Goal: Information Seeking & Learning: Find specific fact

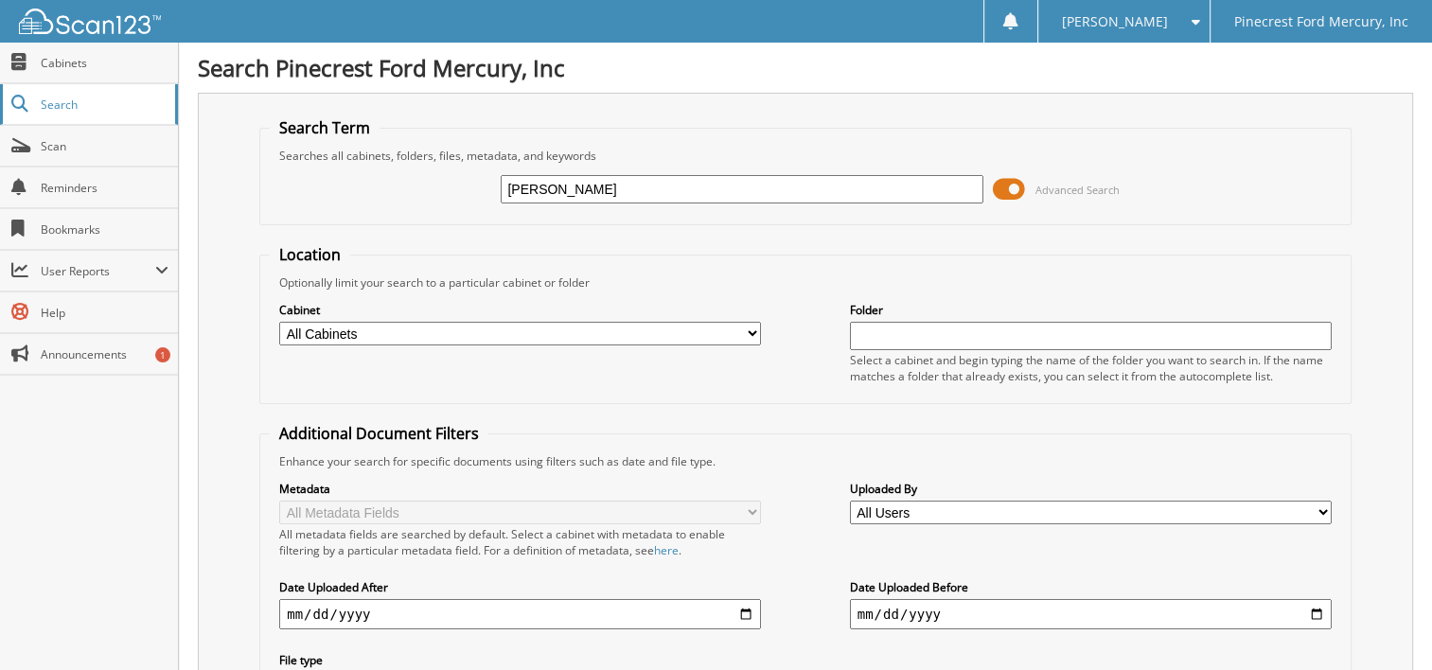
type input "lowe's"
type input "lowe's business account"
type input "p1549137"
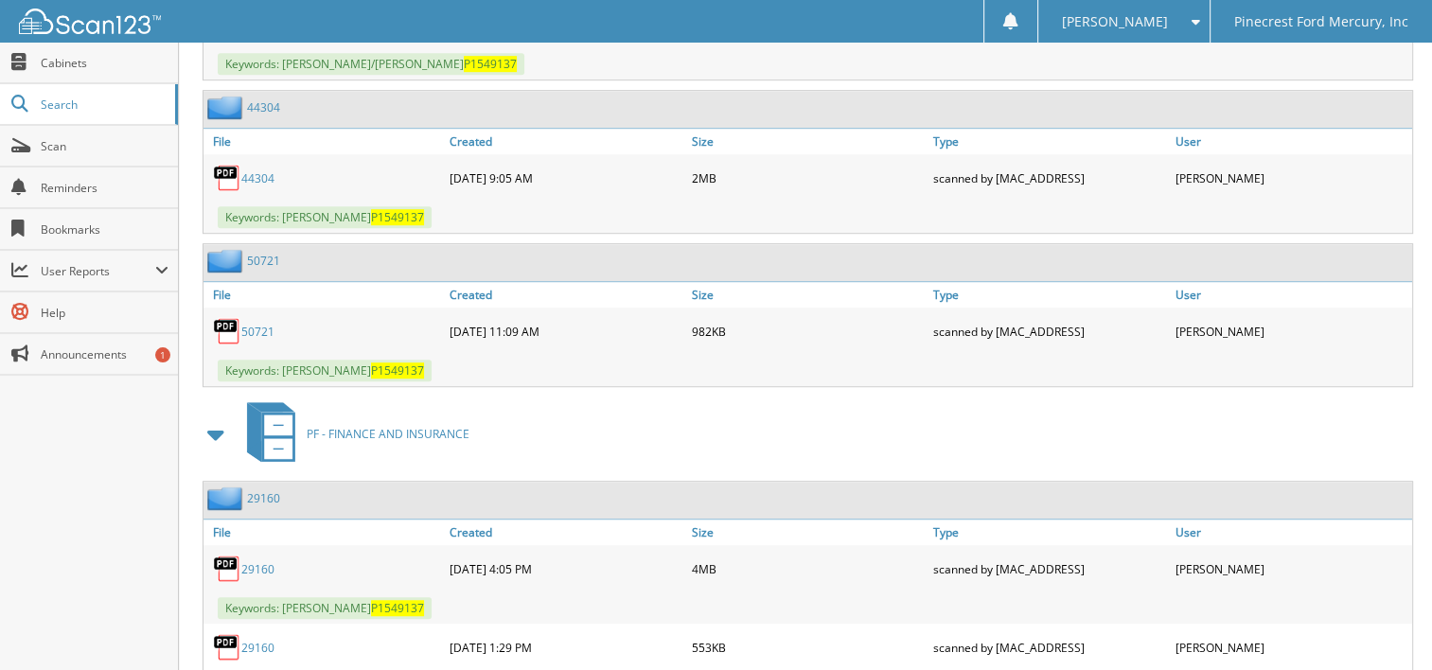
scroll to position [1352, 0]
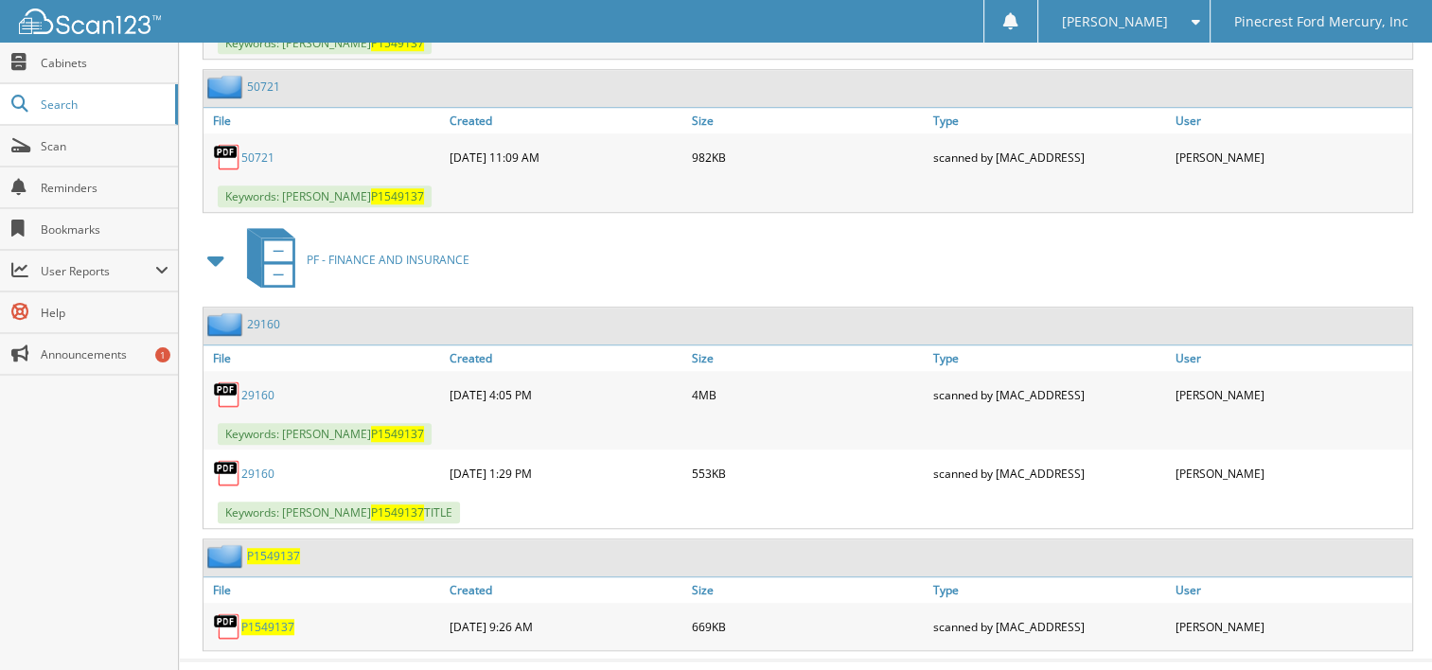
click at [255, 150] on link "50721" at bounding box center [257, 158] width 33 height 16
click at [269, 387] on link "29160" at bounding box center [257, 395] width 33 height 16
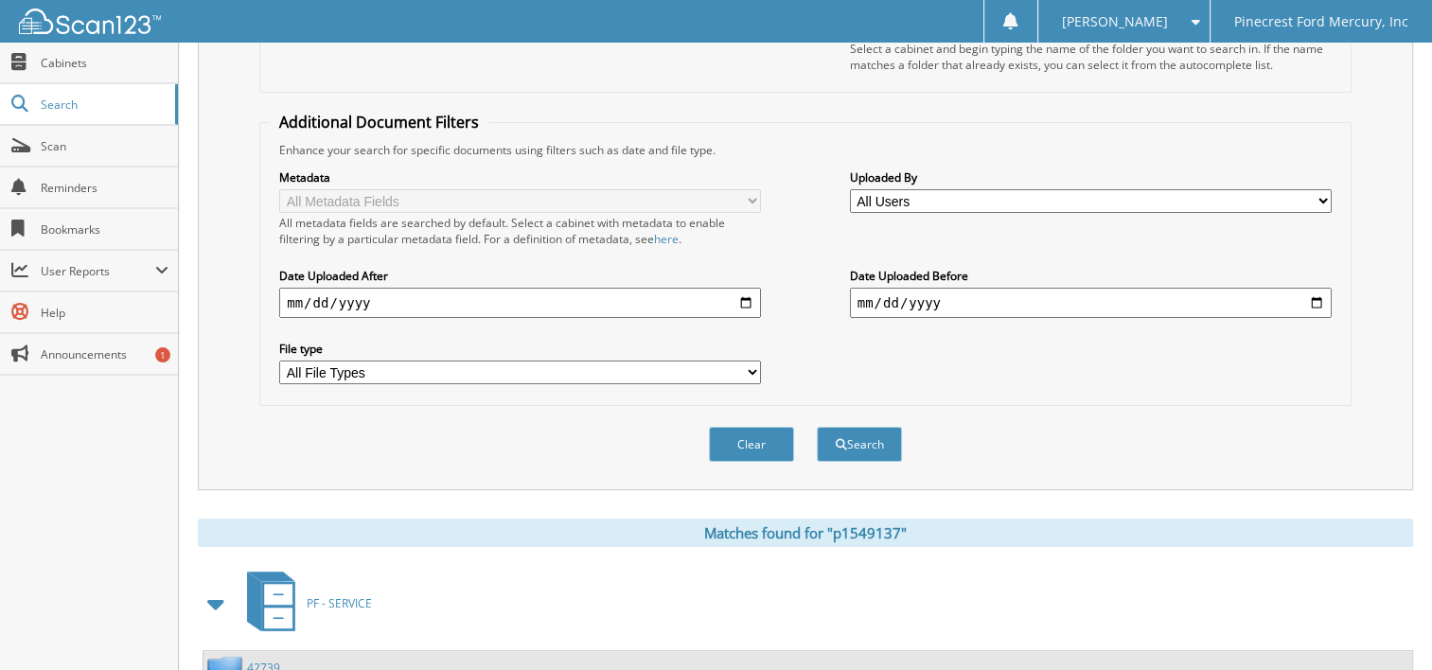
scroll to position [0, 0]
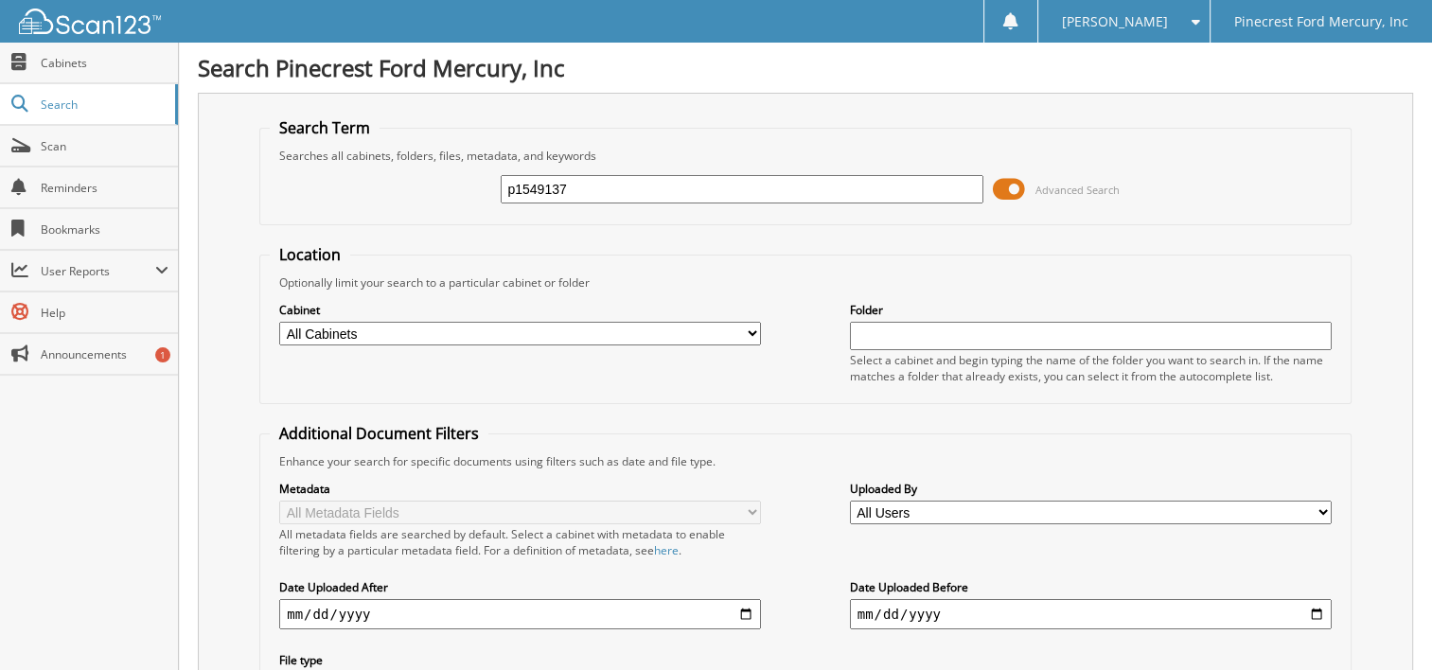
drag, startPoint x: 623, startPoint y: 193, endPoint x: 437, endPoint y: 203, distance: 185.8
click at [437, 203] on div "p1549137 Advanced Search" at bounding box center [805, 189] width 1071 height 51
type input "hogg"
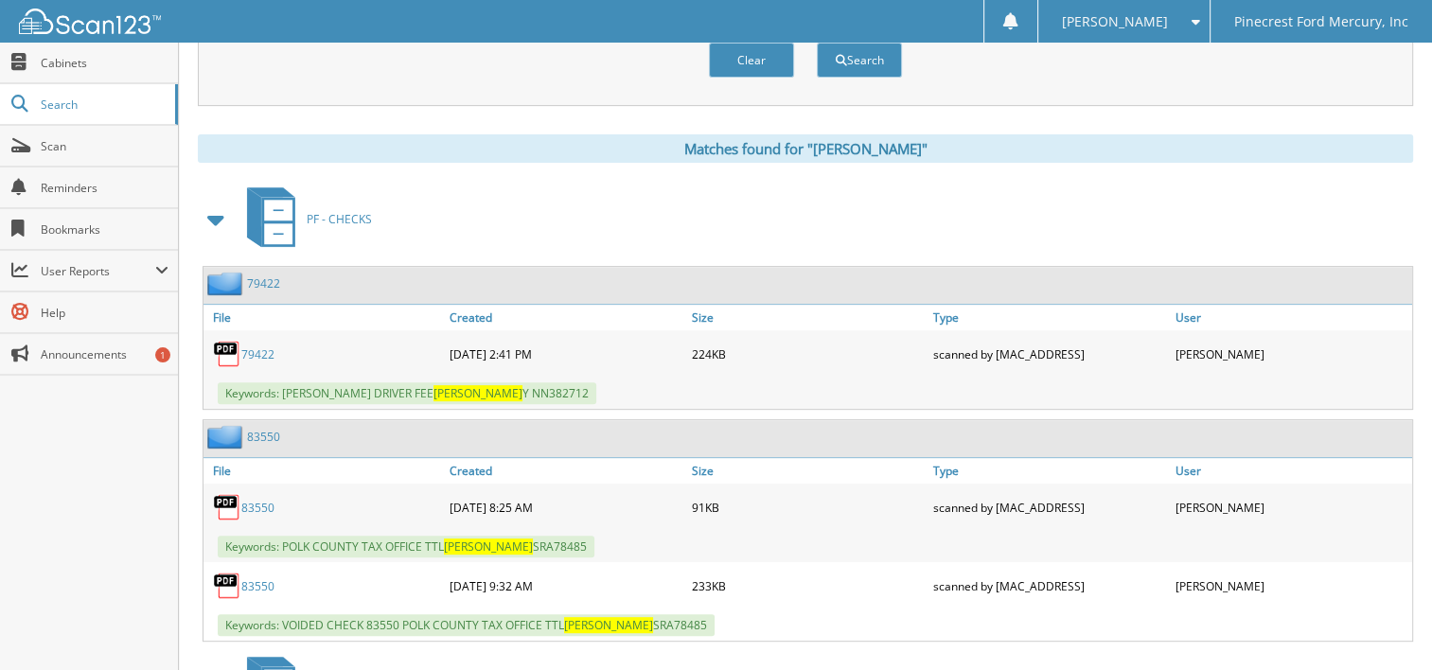
scroll to position [693, 0]
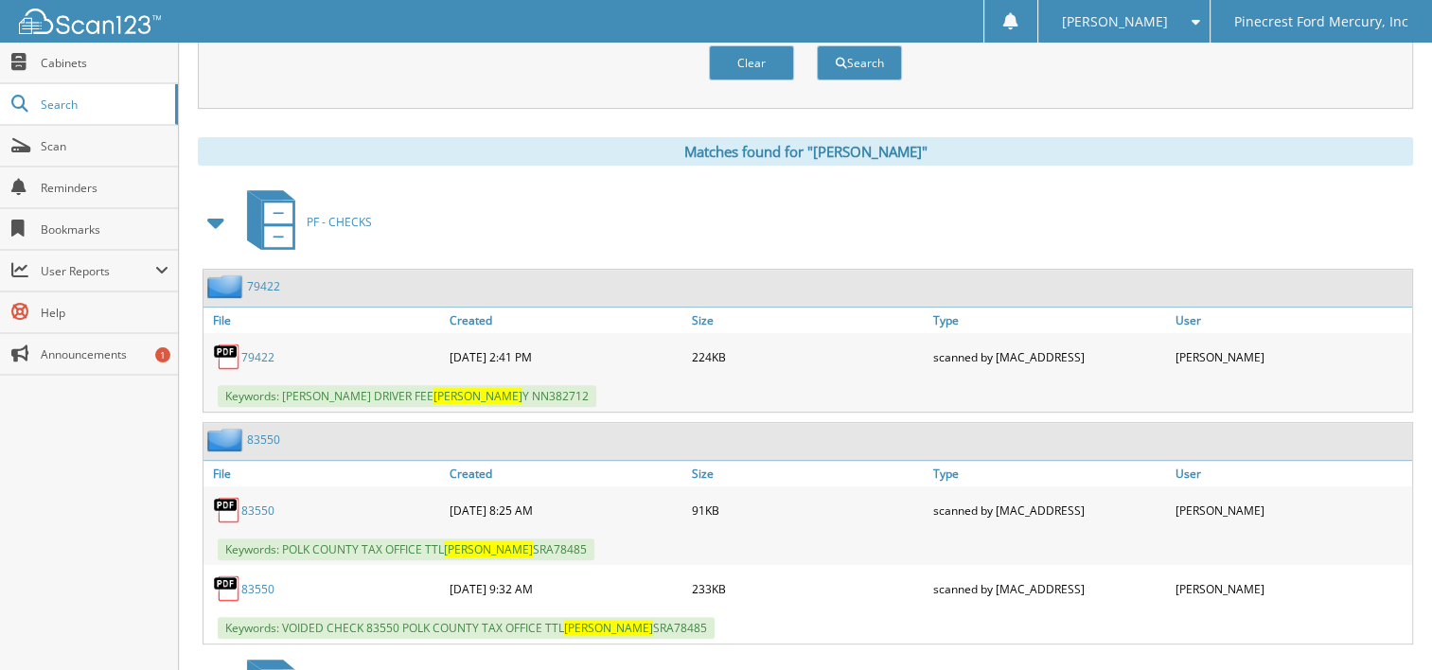
click at [256, 503] on link "83550" at bounding box center [257, 511] width 33 height 16
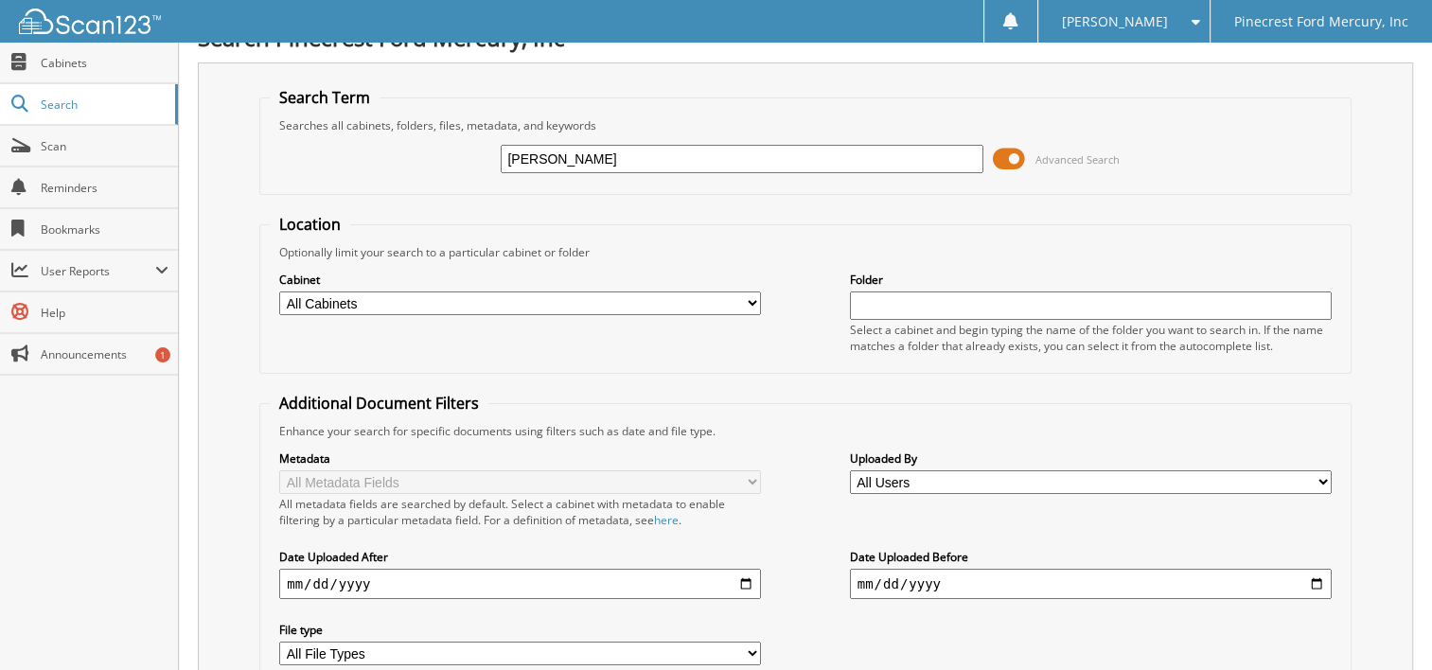
drag, startPoint x: 588, startPoint y: 168, endPoint x: 481, endPoint y: 171, distance: 107.0
click at [481, 171] on div "hogg Advanced Search" at bounding box center [805, 158] width 1071 height 51
type input "sra78485"
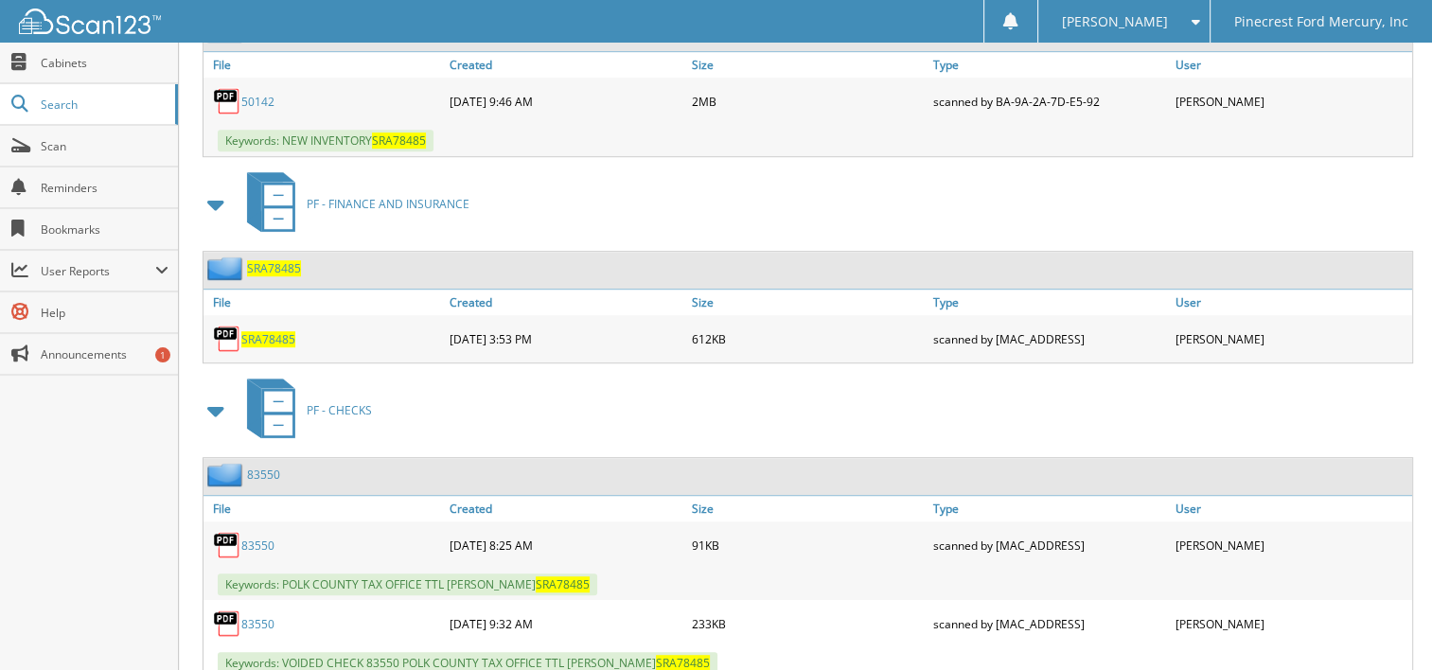
scroll to position [1136, 0]
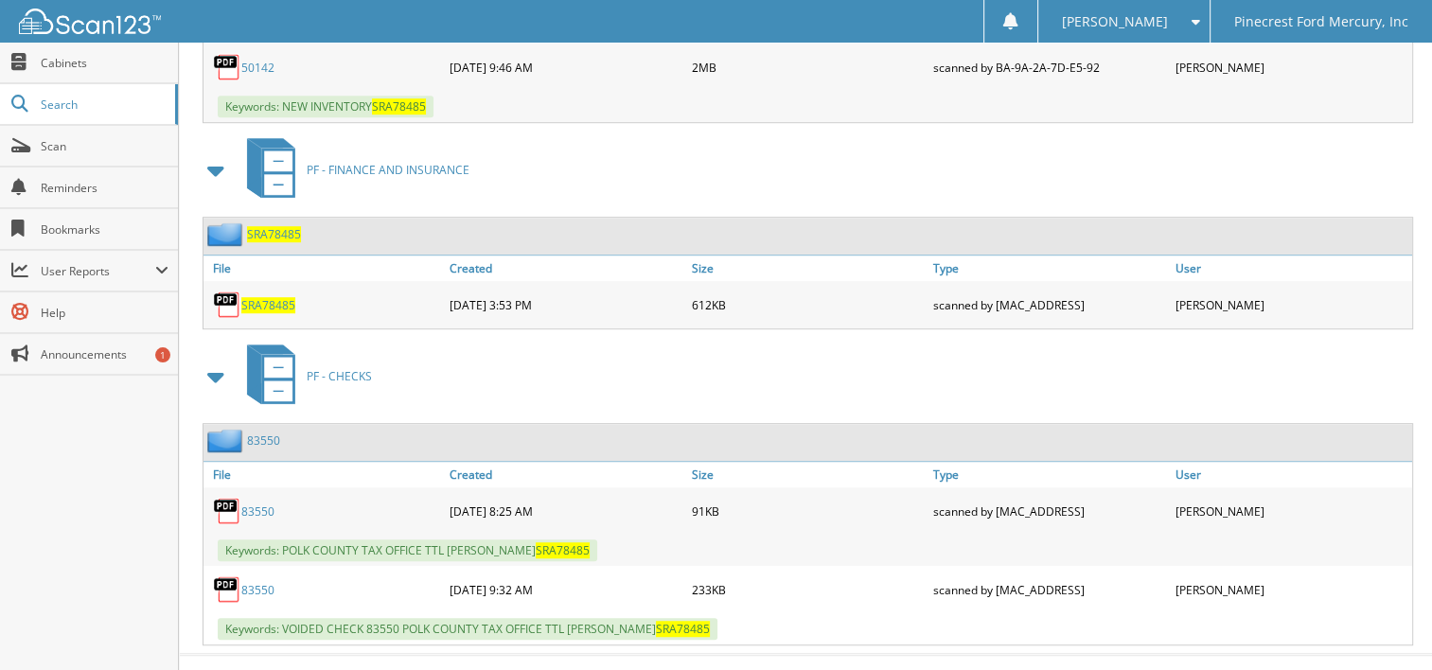
click at [285, 297] on span "SRA78485" at bounding box center [268, 305] width 54 height 16
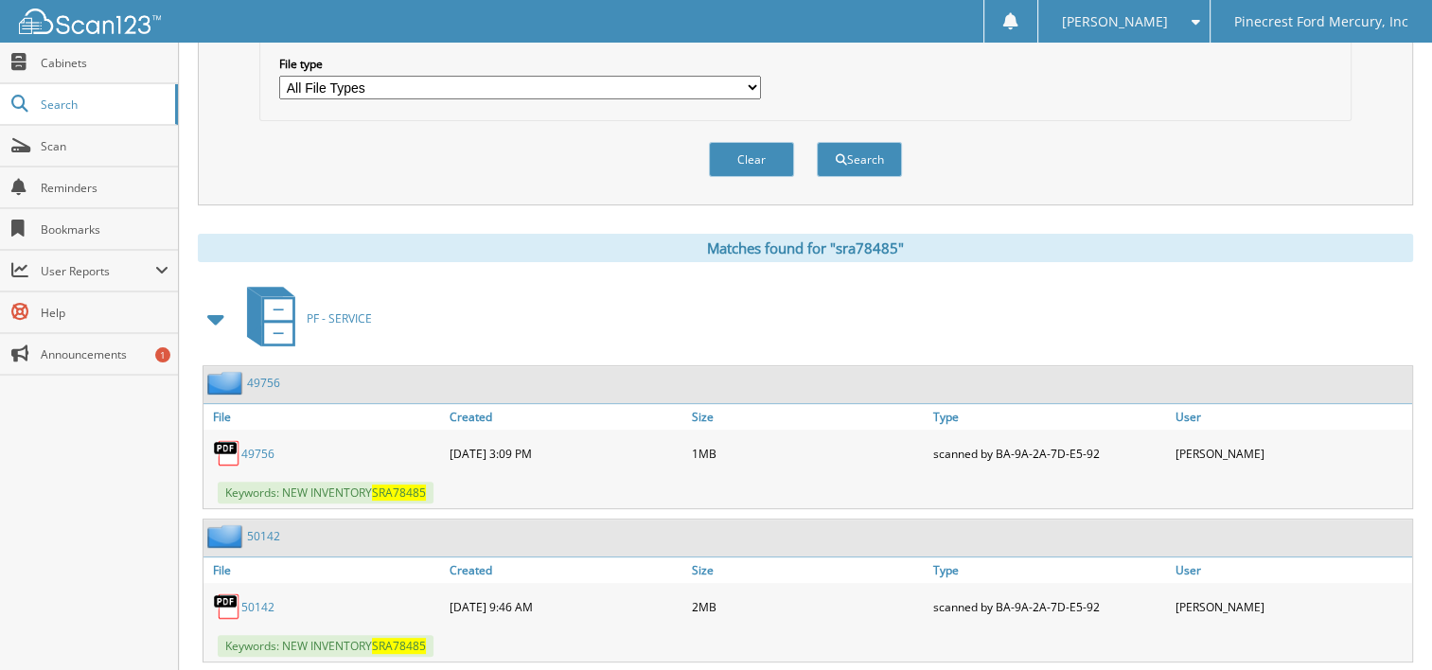
scroll to position [568, 0]
